Goal: Information Seeking & Learning: Compare options

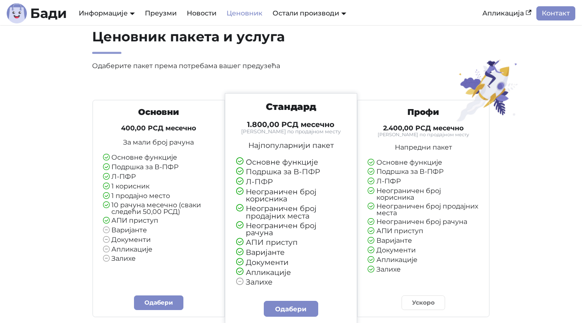
scroll to position [26, 0]
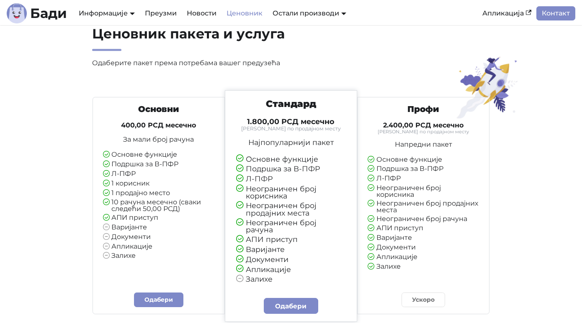
click at [169, 142] on p "За мали број рачуна" at bounding box center [159, 139] width 112 height 7
click at [161, 109] on h3 "Основни" at bounding box center [159, 109] width 112 height 10
click at [155, 109] on h3 "Основни" at bounding box center [159, 109] width 112 height 10
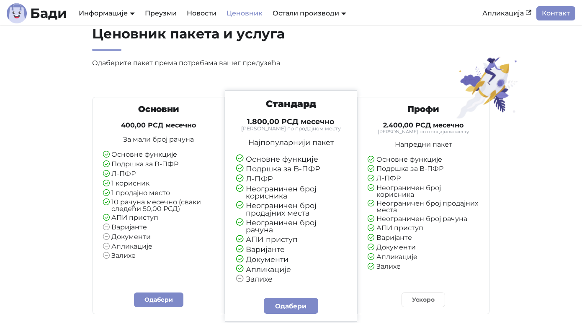
click at [147, 135] on div "Основни 400,00 РСД месечно За мали број рачуна Основне функције Подршка за В-ПФ…" at bounding box center [158, 182] width 125 height 156
click at [144, 159] on ul "Основне функције Подршка за В-ПФР Л-ПФР 1 корисник 1 продајно место 10 рачуна м…" at bounding box center [159, 205] width 112 height 109
click at [133, 224] on li "Варијанте" at bounding box center [159, 228] width 112 height 8
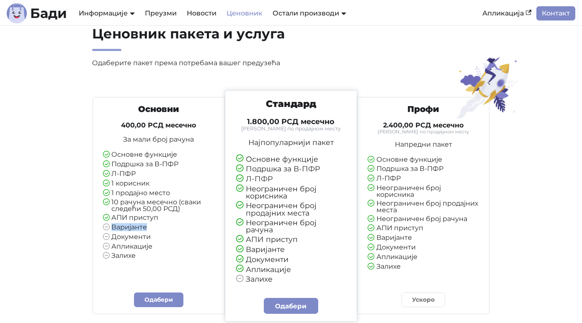
click at [133, 224] on li "Варијанте" at bounding box center [159, 228] width 112 height 8
click at [125, 239] on li "Документи" at bounding box center [159, 238] width 112 height 8
click at [127, 261] on div "Основни 400,00 РСД месечно За мали број рачуна Основне функције Подршка за В-ПФ…" at bounding box center [158, 185] width 125 height 163
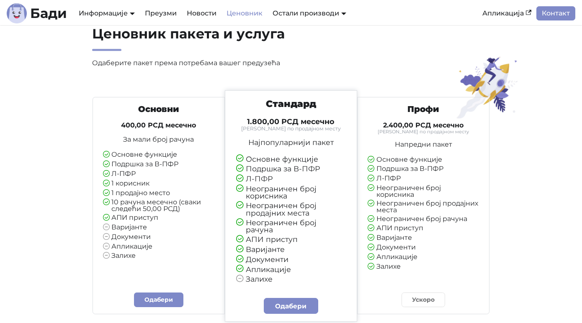
click at [126, 256] on li "Залихе" at bounding box center [159, 257] width 112 height 8
click at [130, 245] on li "Апликације" at bounding box center [159, 247] width 112 height 8
click at [165, 246] on li "Апликације" at bounding box center [159, 247] width 112 height 8
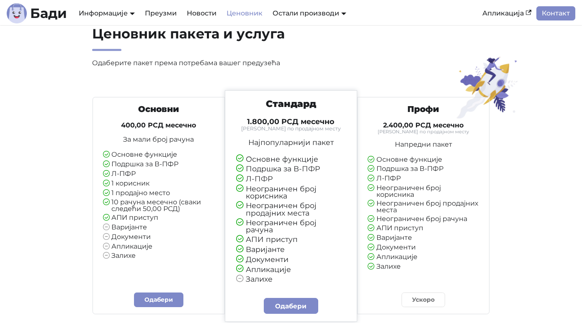
click at [161, 126] on h4 "400,00 РСД месечно" at bounding box center [159, 125] width 112 height 8
click at [151, 142] on p "За мали број рачуна" at bounding box center [159, 139] width 112 height 7
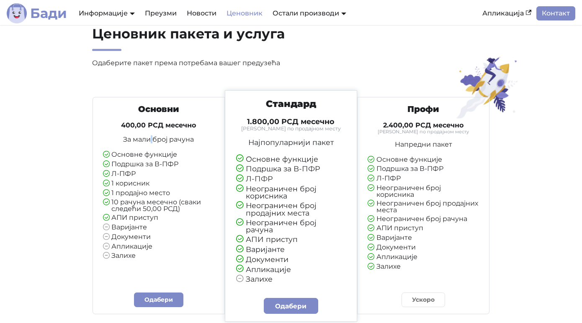
click at [49, 12] on b "Бади" at bounding box center [48, 13] width 37 height 13
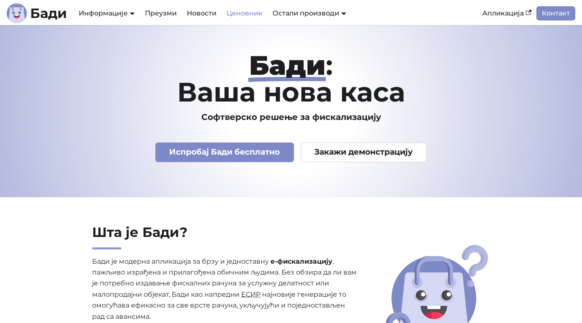
click at [253, 12] on link "Ценовник" at bounding box center [244, 13] width 46 height 14
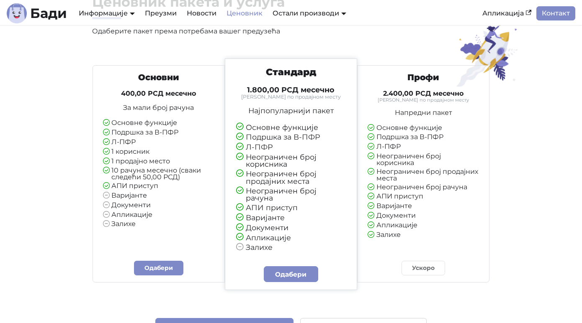
scroll to position [67, 0]
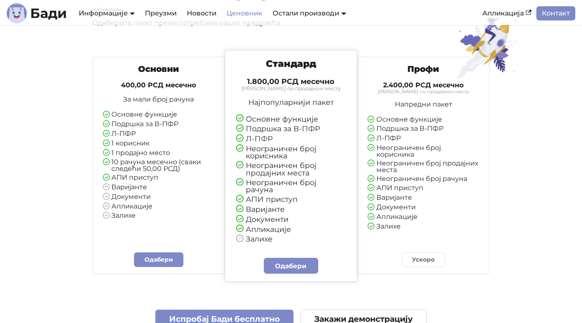
click at [127, 188] on li "Варијанте" at bounding box center [159, 188] width 112 height 8
click at [121, 185] on li "Варијанте" at bounding box center [159, 188] width 112 height 8
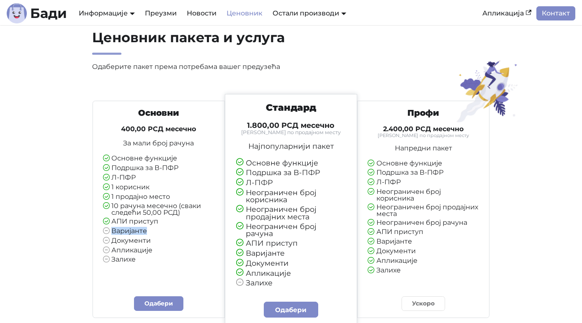
scroll to position [0, 0]
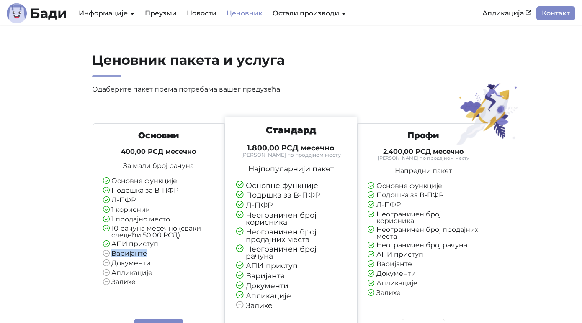
click at [131, 255] on li "Варијанте" at bounding box center [159, 255] width 112 height 8
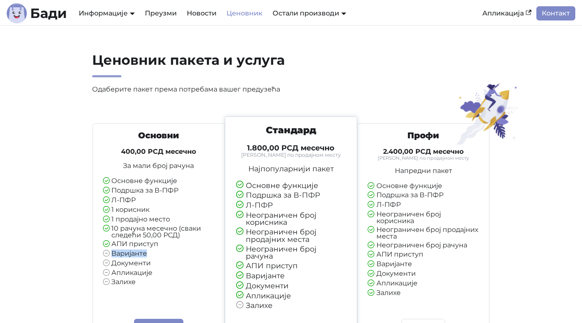
click at [133, 253] on li "Варијанте" at bounding box center [159, 255] width 112 height 8
click at [136, 264] on li "Документи" at bounding box center [159, 264] width 112 height 8
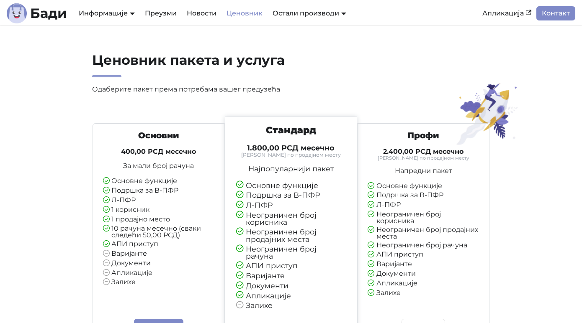
click at [144, 251] on li "Варијанте" at bounding box center [159, 255] width 112 height 8
click at [138, 263] on li "Документи" at bounding box center [159, 264] width 112 height 8
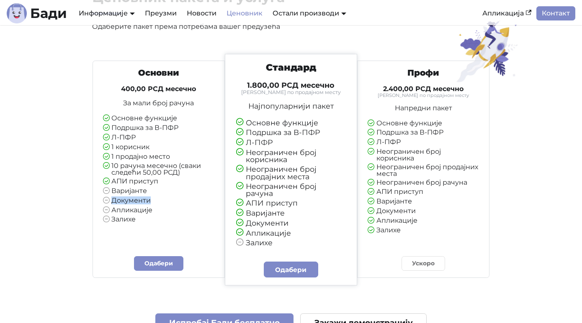
scroll to position [64, 0]
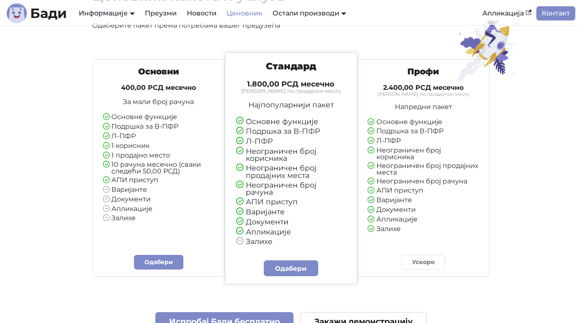
click at [282, 169] on li "Неограничен број продајних места" at bounding box center [291, 171] width 110 height 15
click at [269, 125] on li "Основне функције" at bounding box center [291, 122] width 110 height 8
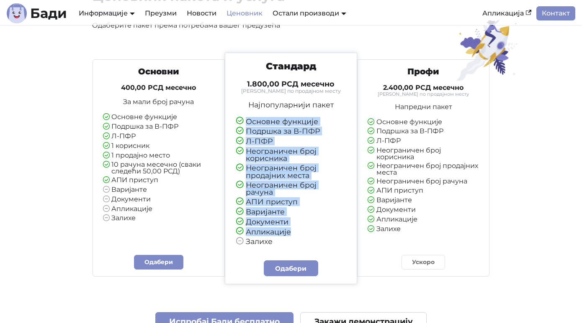
drag, startPoint x: 269, startPoint y: 125, endPoint x: 250, endPoint y: 229, distance: 106.3
click at [250, 229] on ul "Основне функције Подршка за В-ПФР Л-ПФР Неограничен број корисника Неограничен …" at bounding box center [291, 182] width 110 height 128
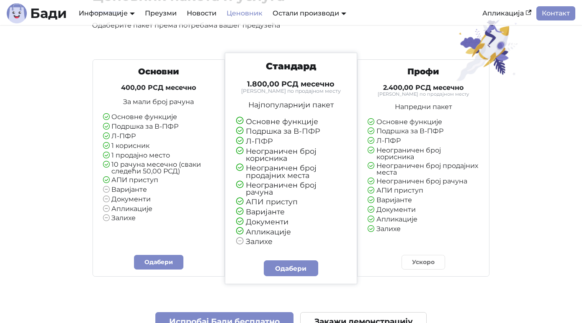
click at [253, 238] on li "Залихе" at bounding box center [291, 242] width 110 height 8
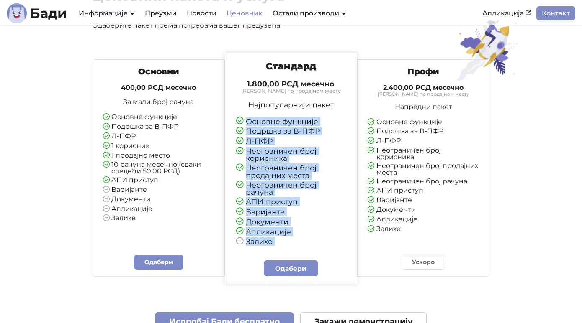
drag, startPoint x: 253, startPoint y: 234, endPoint x: 261, endPoint y: 115, distance: 118.7
click at [261, 115] on div "Стандард 1.800,00 РСД месечно Тарифирано по продајном месту Најпопуларнији паке…" at bounding box center [290, 153] width 124 height 185
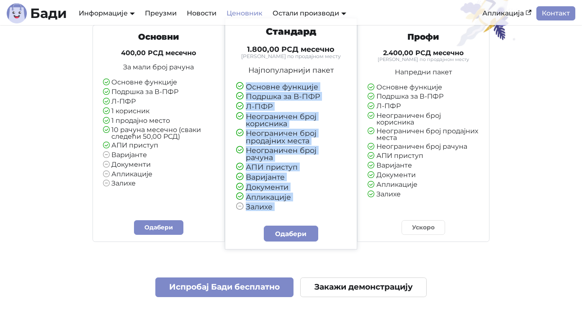
scroll to position [142, 0]
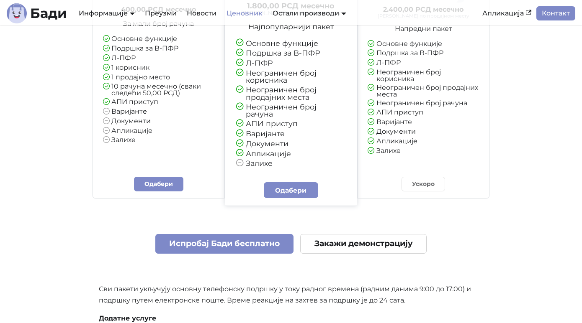
click at [327, 213] on div "Основни 400,00 РСД месечно За мали број рачуна Основне функције Подршка за В-ПФ…" at bounding box center [290, 220] width 397 height 492
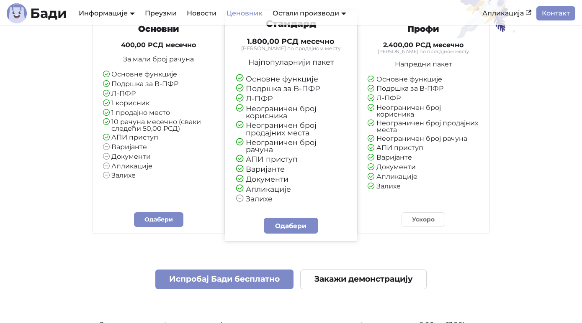
scroll to position [0, 0]
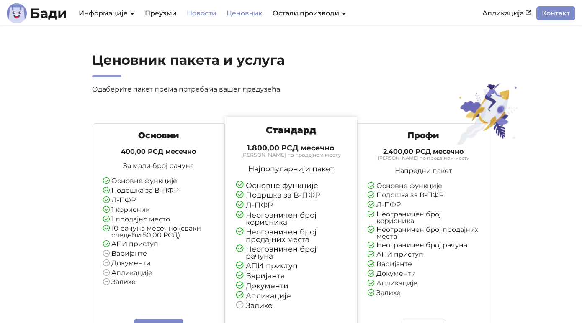
click at [194, 15] on link "Новости" at bounding box center [202, 13] width 40 height 14
